Goal: Task Accomplishment & Management: Use online tool/utility

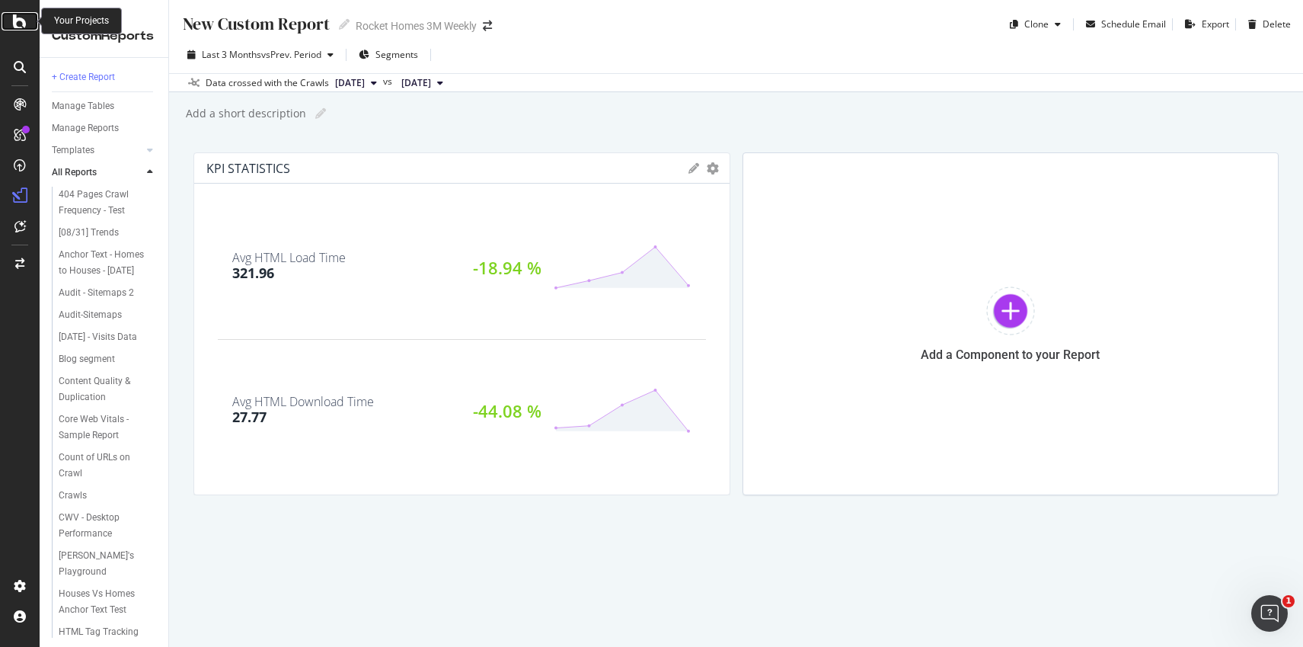
click at [18, 21] on icon at bounding box center [20, 21] width 14 height 18
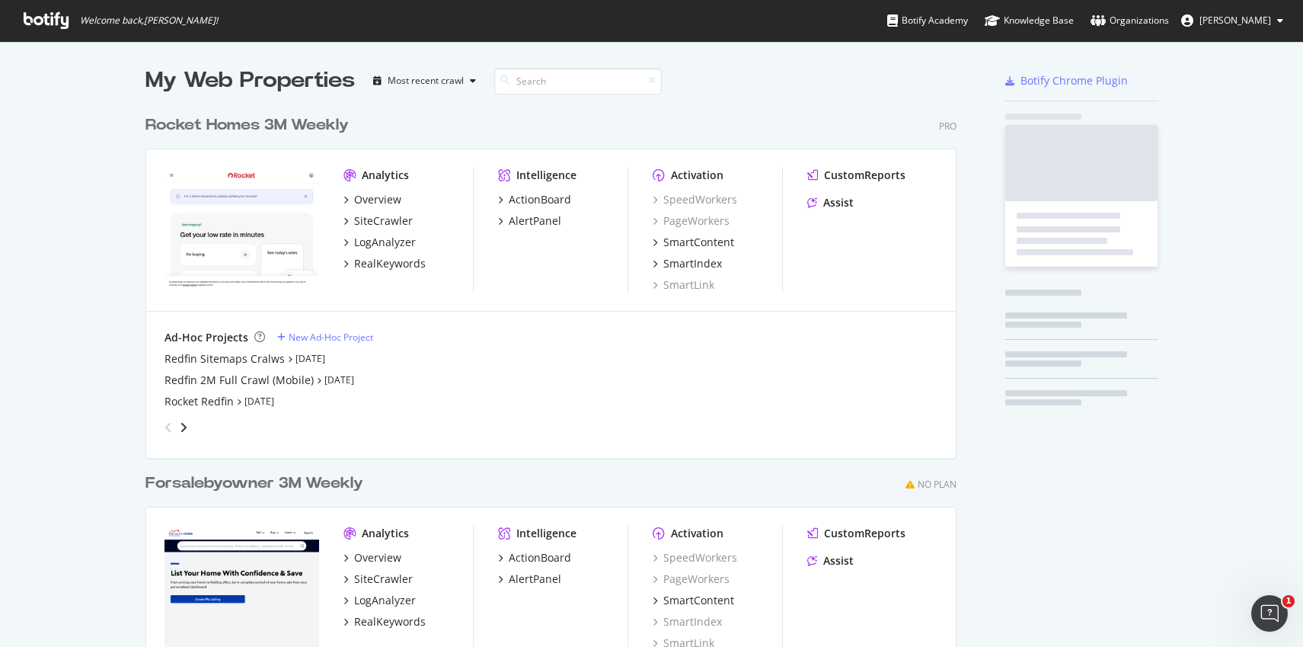
scroll to position [635, 1281]
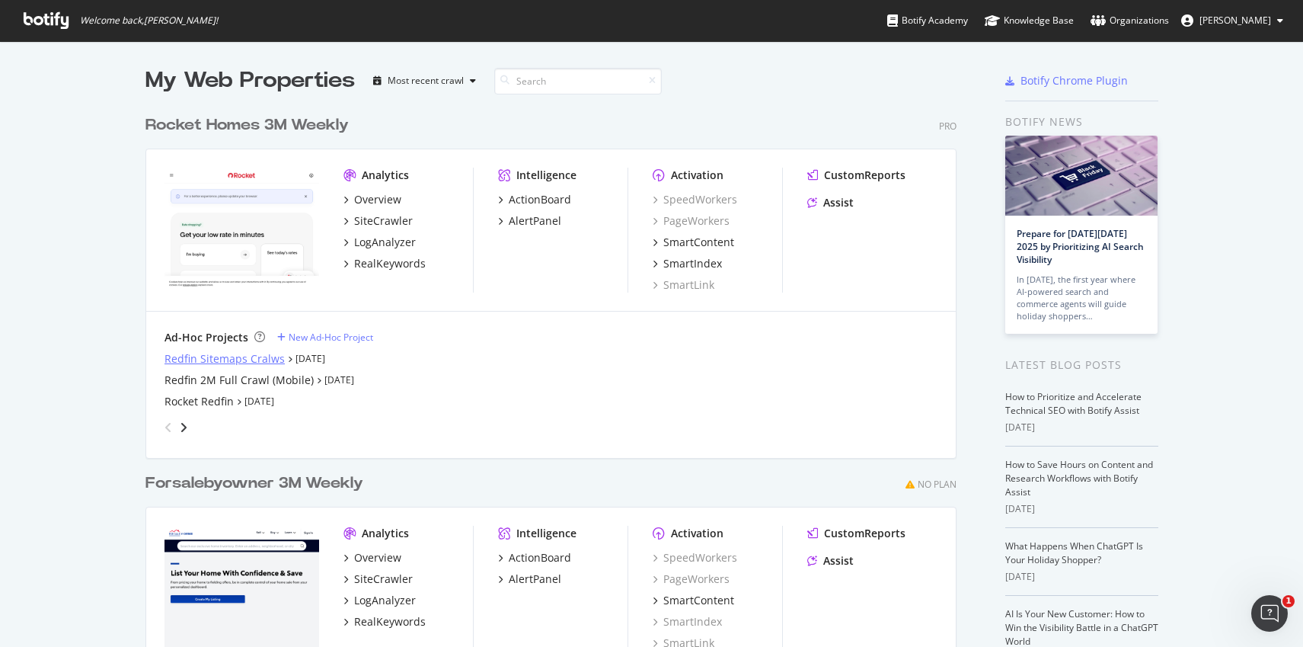
click at [211, 351] on div "Redfin Sitemaps Cralws" at bounding box center [225, 358] width 120 height 15
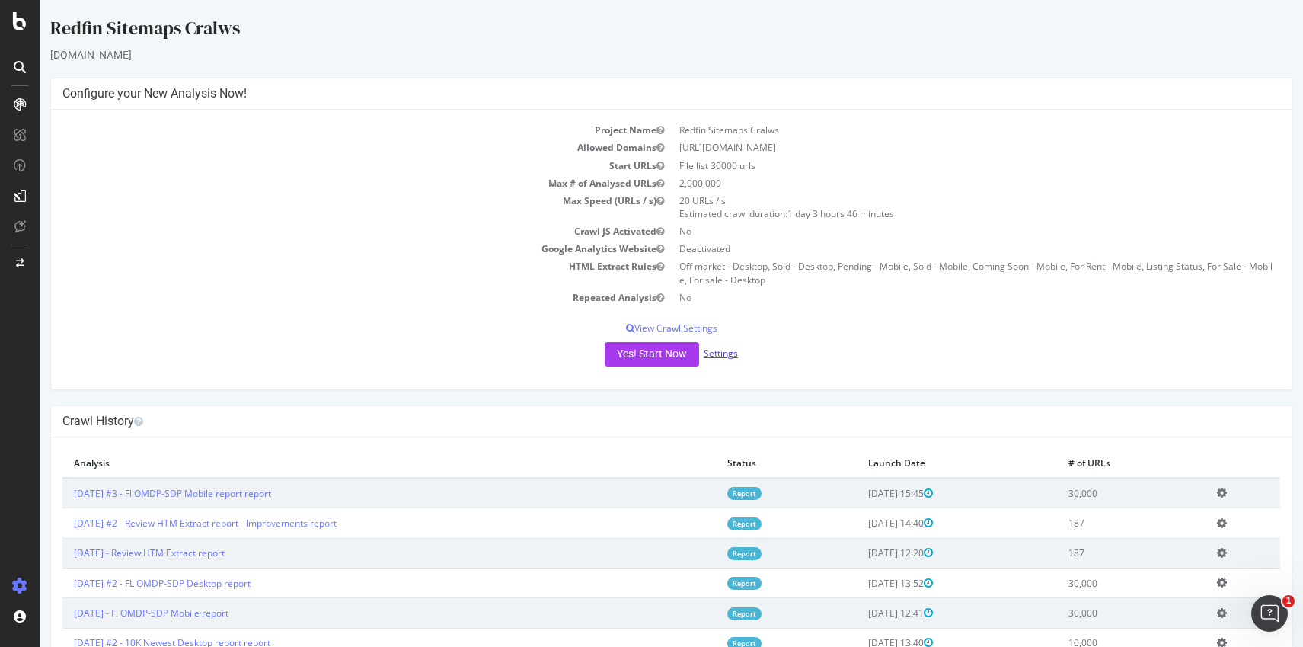
click at [718, 357] on link "Settings" at bounding box center [721, 353] width 34 height 13
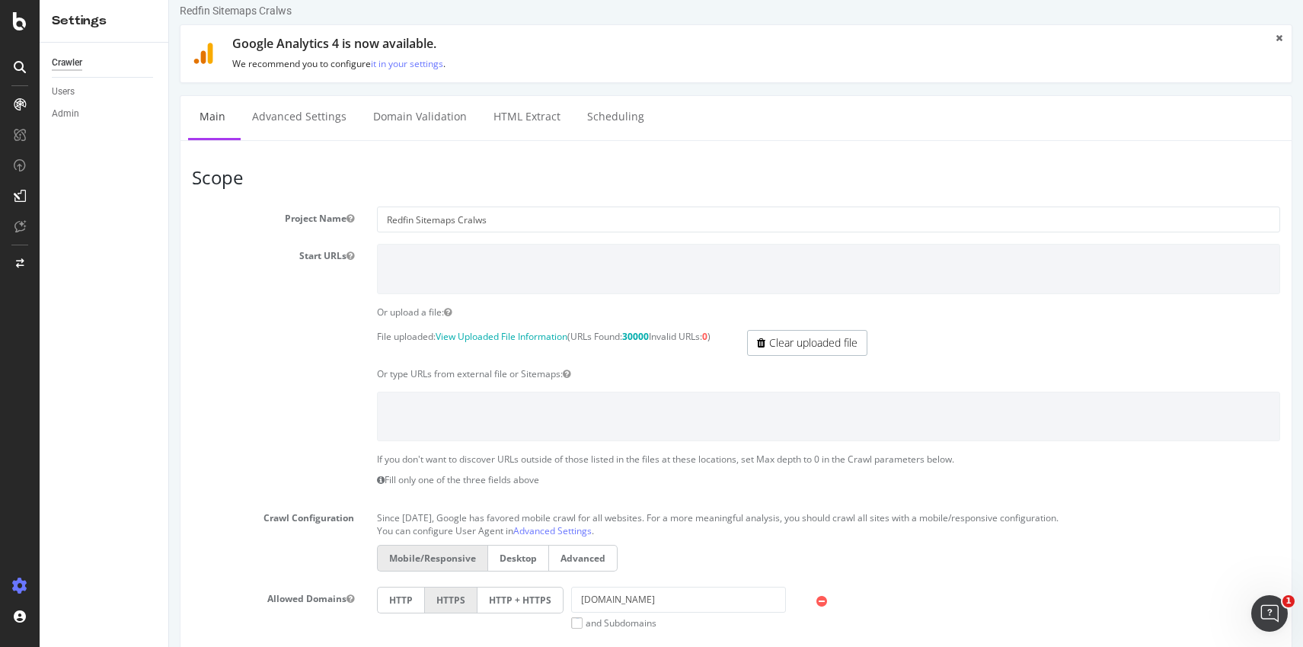
scroll to position [25, 0]
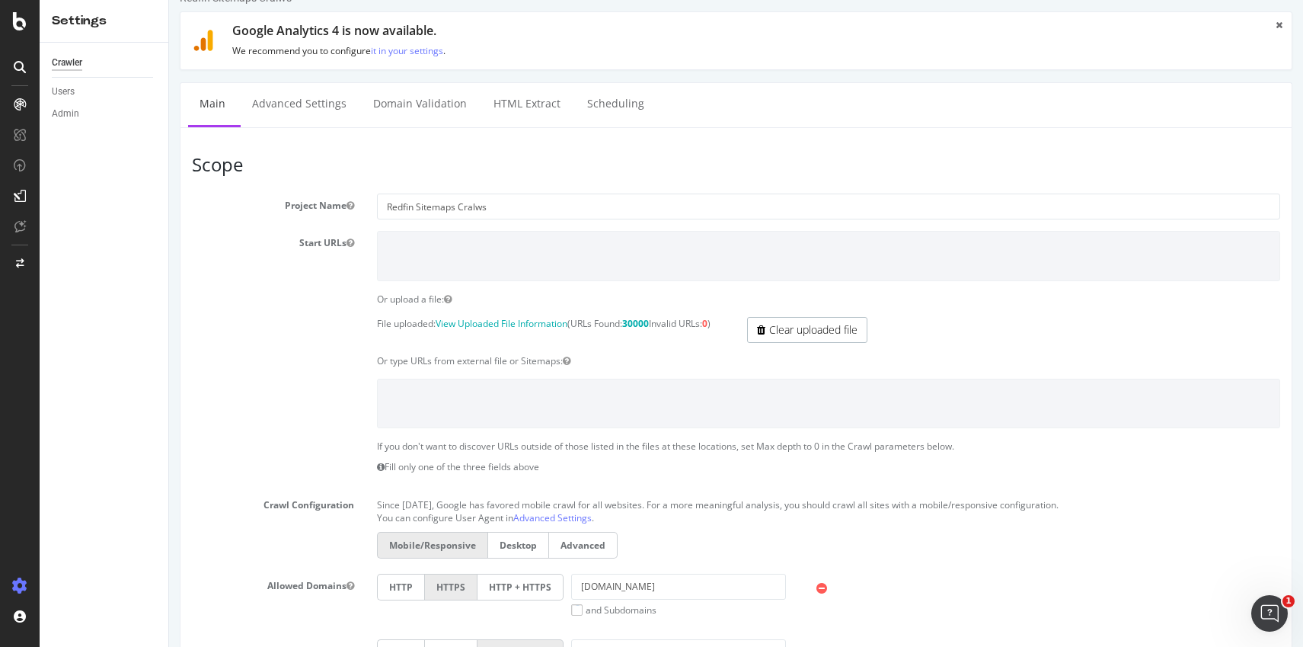
click at [522, 551] on label "Desktop" at bounding box center [519, 545] width 62 height 27
click at [169, 0] on input "Desktop" at bounding box center [169, 0] width 0 height 0
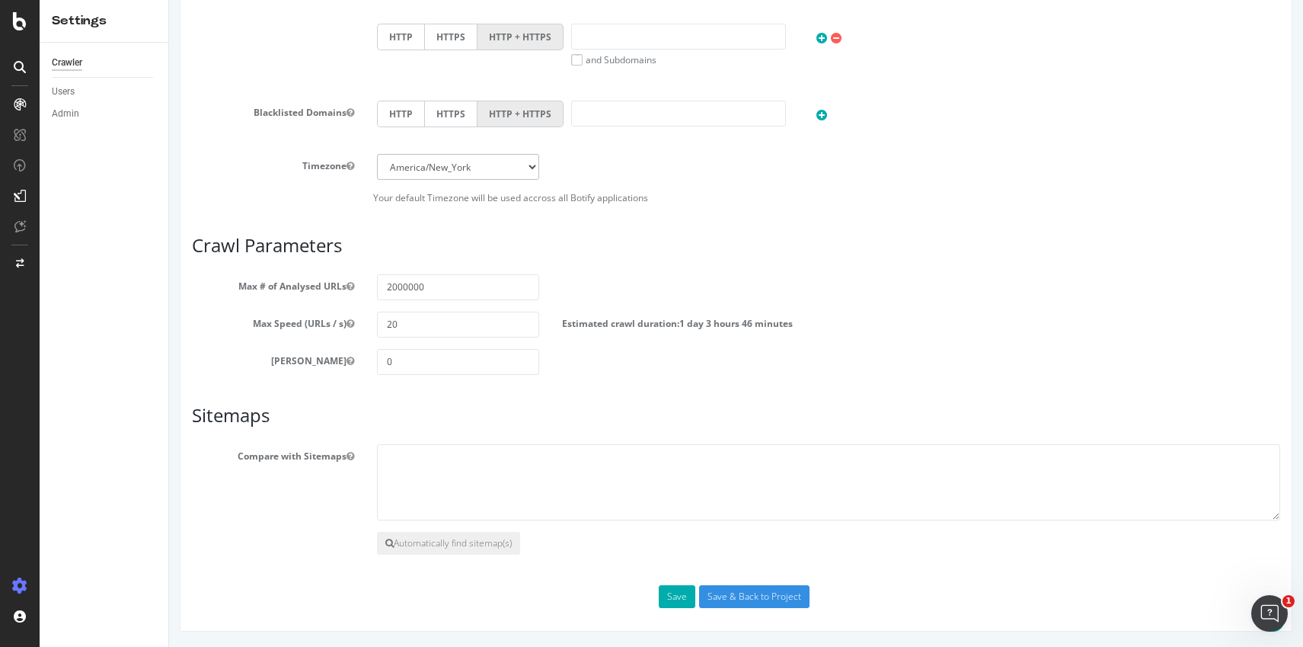
scroll to position [648, 0]
click at [746, 594] on input "Save & Back to Project" at bounding box center [754, 596] width 110 height 23
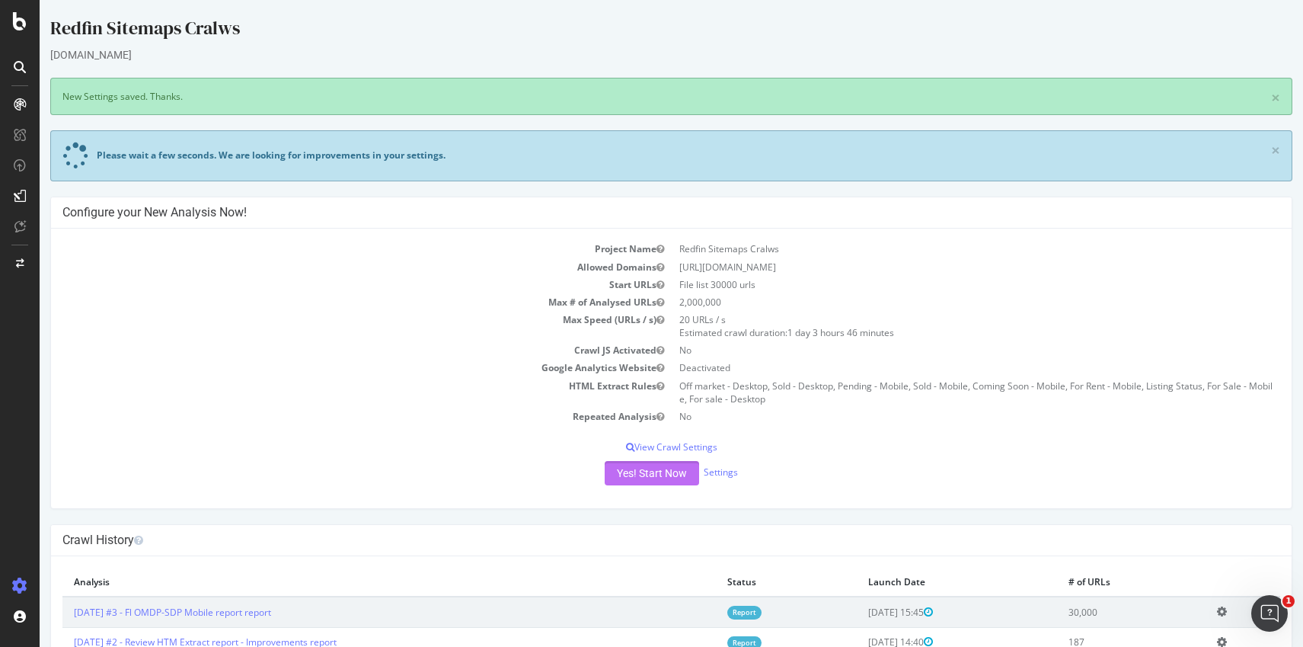
click at [643, 472] on button "Yes! Start Now" at bounding box center [652, 473] width 94 height 24
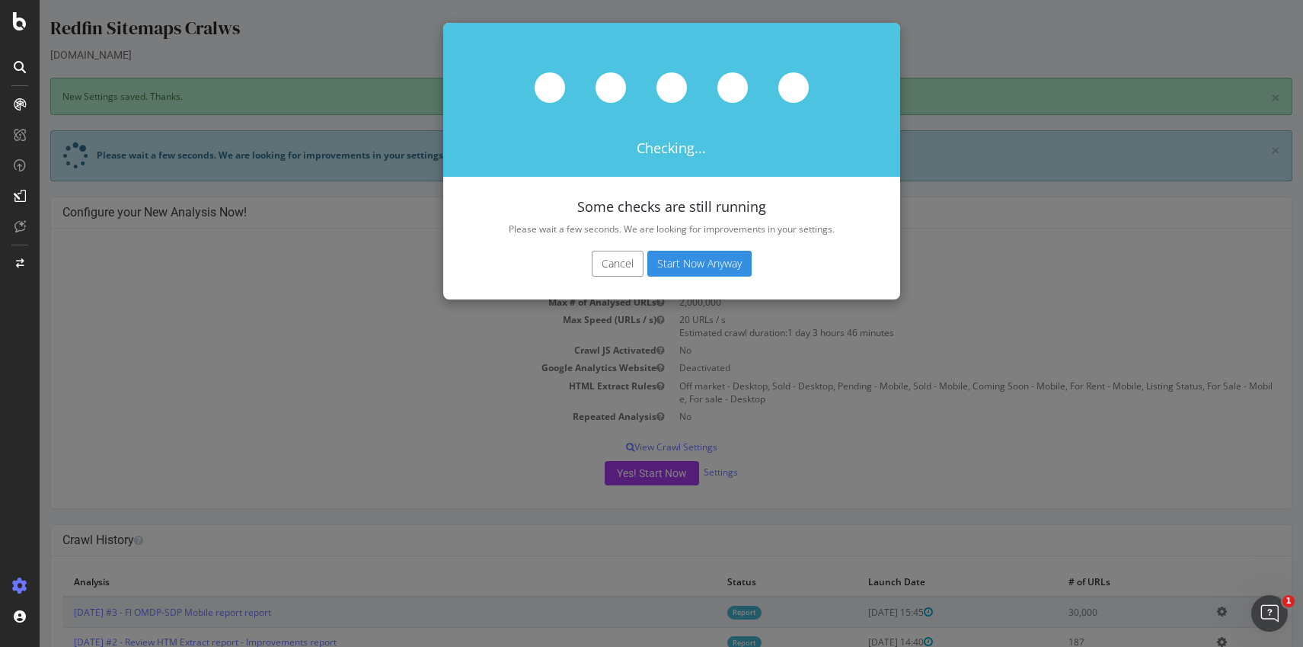
click at [663, 261] on button "Start Now Anyway" at bounding box center [700, 264] width 104 height 26
